Goal: Task Accomplishment & Management: Use online tool/utility

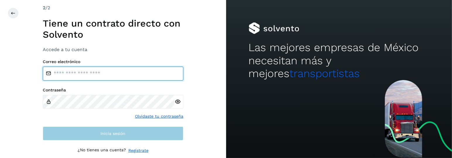
type input "**********"
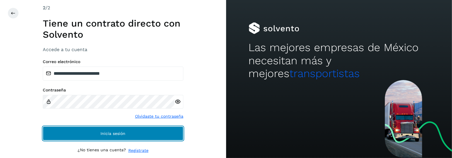
click at [105, 130] on button "Inicia sesión" at bounding box center [113, 134] width 140 height 14
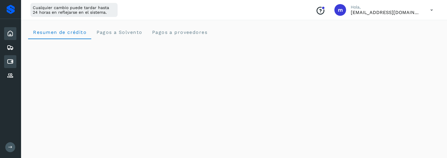
click at [10, 63] on icon at bounding box center [10, 61] width 7 height 7
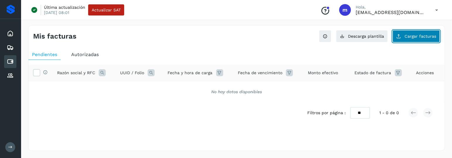
click at [409, 37] on span "Cargar facturas" at bounding box center [420, 36] width 32 height 4
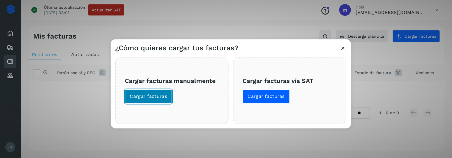
click at [153, 97] on span "Cargar facturas" at bounding box center [148, 96] width 37 height 6
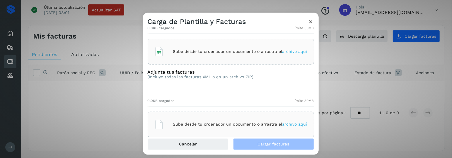
scroll to position [38, 0]
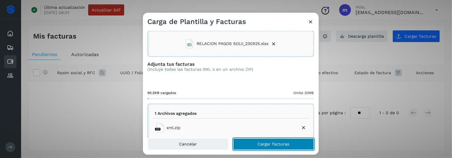
click at [263, 145] on span "Cargar facturas" at bounding box center [274, 145] width 32 height 4
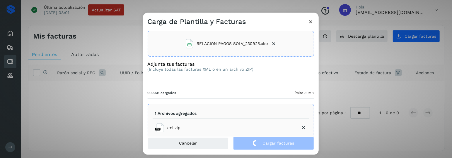
scroll to position [0, 0]
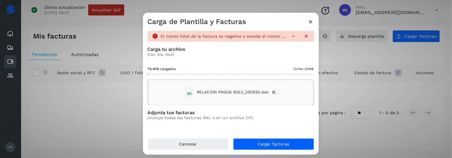
click at [290, 36] on icon at bounding box center [293, 36] width 6 height 6
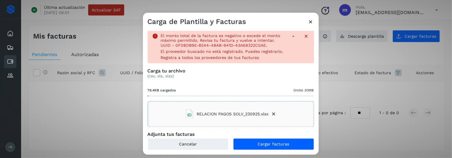
click at [83, 32] on div "Carga de Plantilla y Facturas El monto total de la factura es negativo o excede…" at bounding box center [226, 79] width 452 height 158
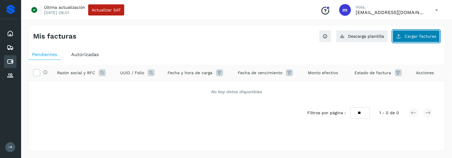
click at [412, 38] on span "Cargar facturas" at bounding box center [420, 36] width 32 height 4
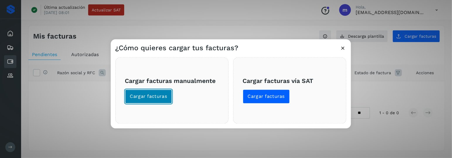
click at [154, 95] on span "Cargar facturas" at bounding box center [148, 96] width 37 height 6
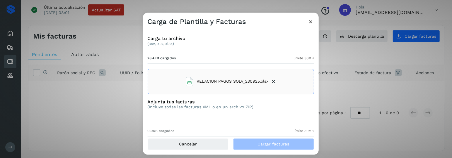
scroll to position [38, 0]
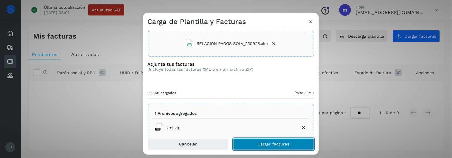
click at [256, 145] on button "Cargar facturas" at bounding box center [273, 145] width 81 height 12
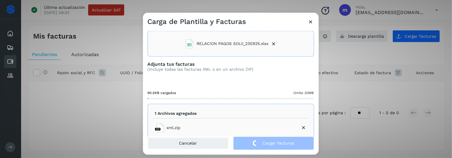
scroll to position [0, 0]
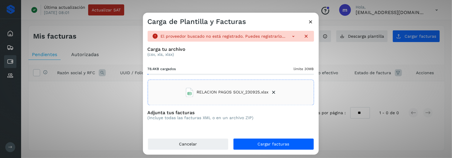
click at [290, 37] on icon at bounding box center [293, 36] width 6 height 6
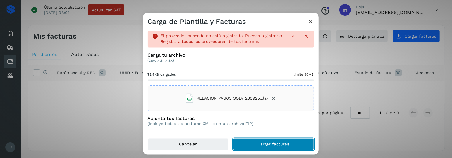
click at [261, 143] on span "Cargar facturas" at bounding box center [274, 145] width 32 height 4
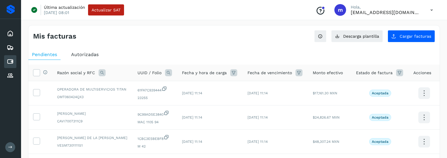
click at [38, 72] on icon at bounding box center [36, 72] width 6 height 6
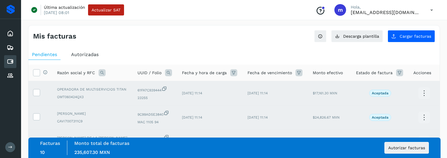
click at [227, 38] on div "Mis facturas" at bounding box center [133, 36] width 201 height 8
click at [35, 73] on icon at bounding box center [36, 72] width 6 height 6
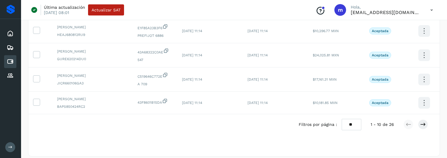
scroll to position [212, 0]
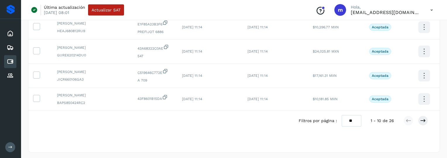
click at [355, 116] on select "** ** **" at bounding box center [352, 120] width 20 height 11
select select "**"
click at [342, 115] on select "** ** **" at bounding box center [352, 120] width 20 height 11
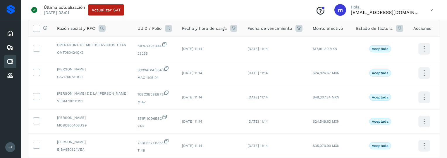
scroll to position [0, 0]
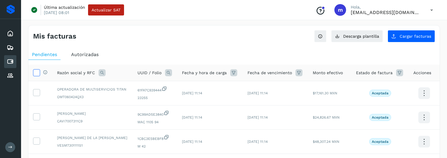
click at [37, 72] on icon at bounding box center [36, 72] width 6 height 6
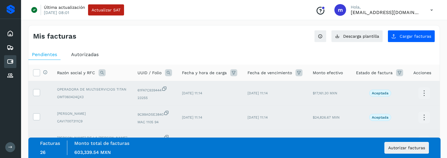
click at [264, 36] on div "Mis facturas Ver instrucciones para cargar Facturas Descarga plantilla Cargar f…" at bounding box center [233, 33] width 411 height 17
